Goal: Task Accomplishment & Management: Manage account settings

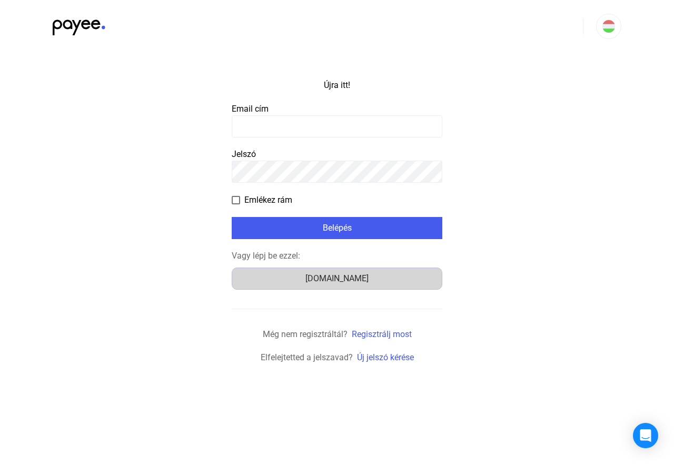
click at [341, 275] on font "[DOMAIN_NAME]" at bounding box center [337, 278] width 63 height 10
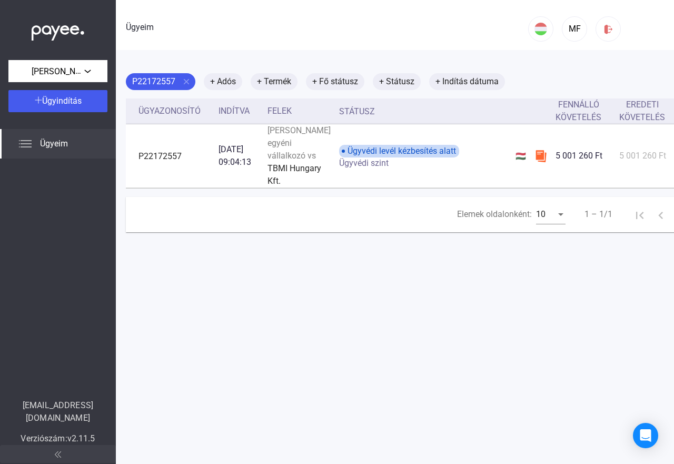
scroll to position [0, 81]
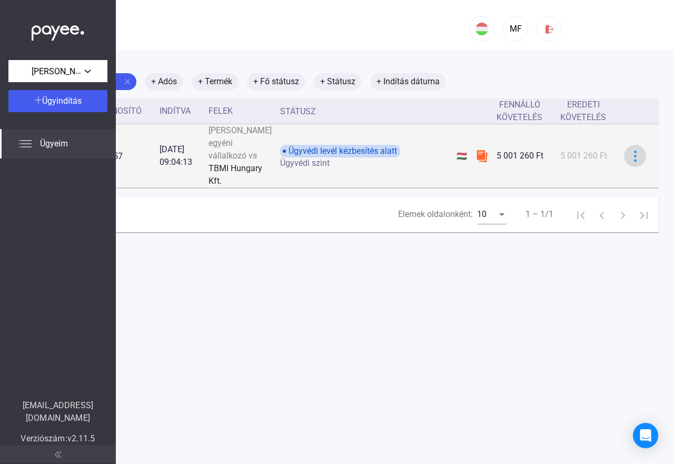
click at [630, 162] on img at bounding box center [635, 156] width 11 height 11
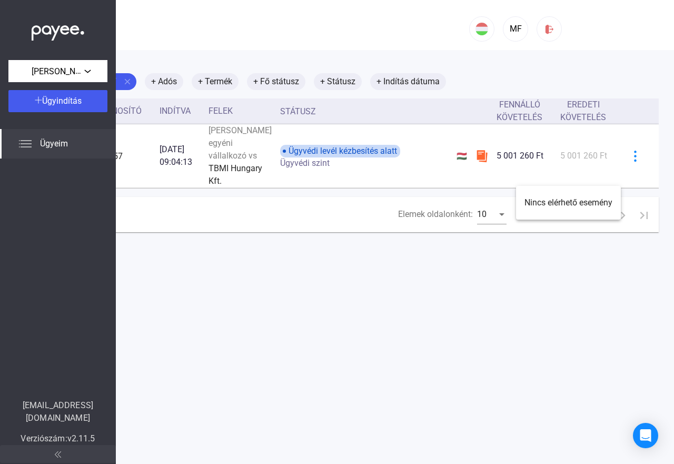
click at [530, 351] on div at bounding box center [337, 232] width 674 height 464
